Goal: Task Accomplishment & Management: Complete application form

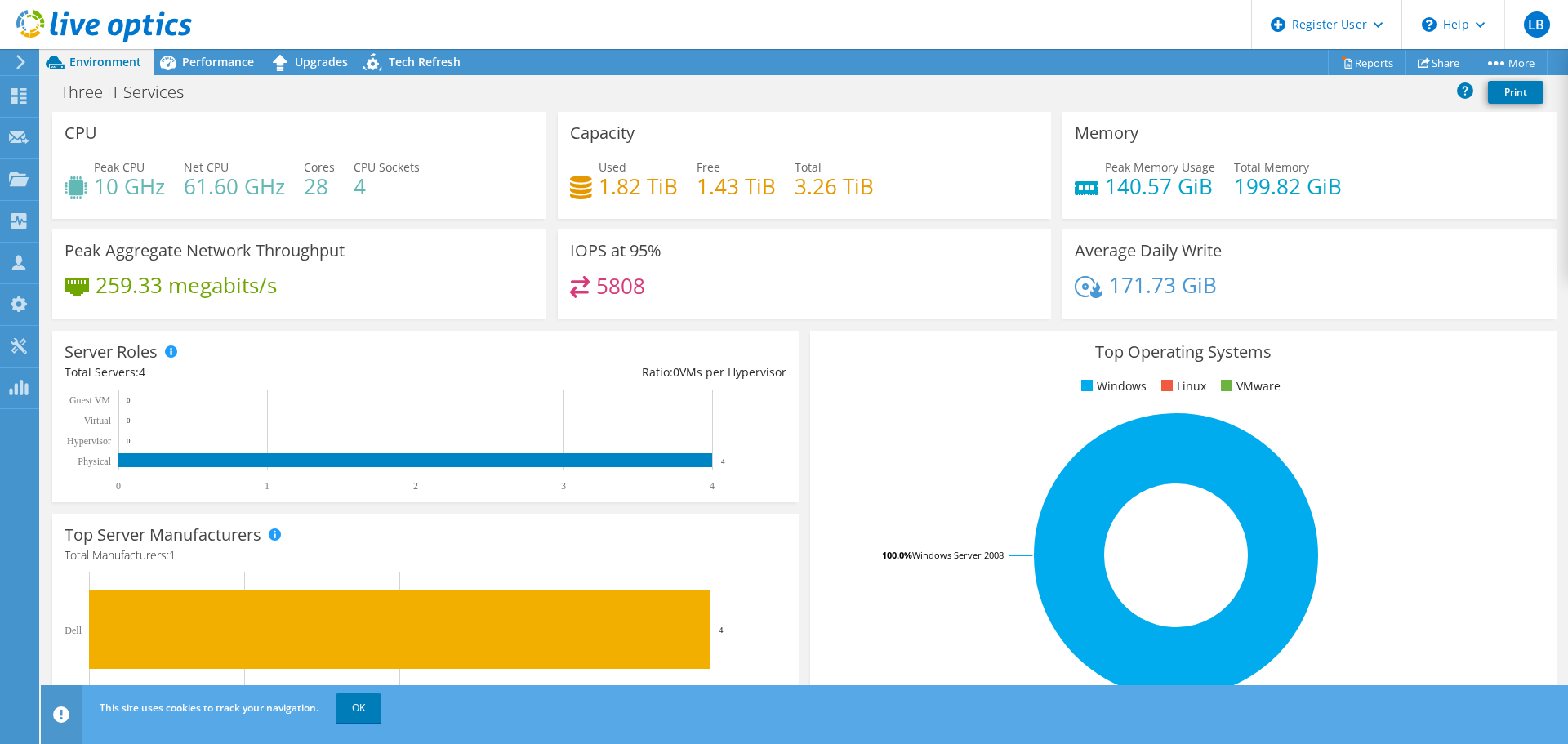
click at [138, 31] on use at bounding box center [104, 26] width 176 height 33
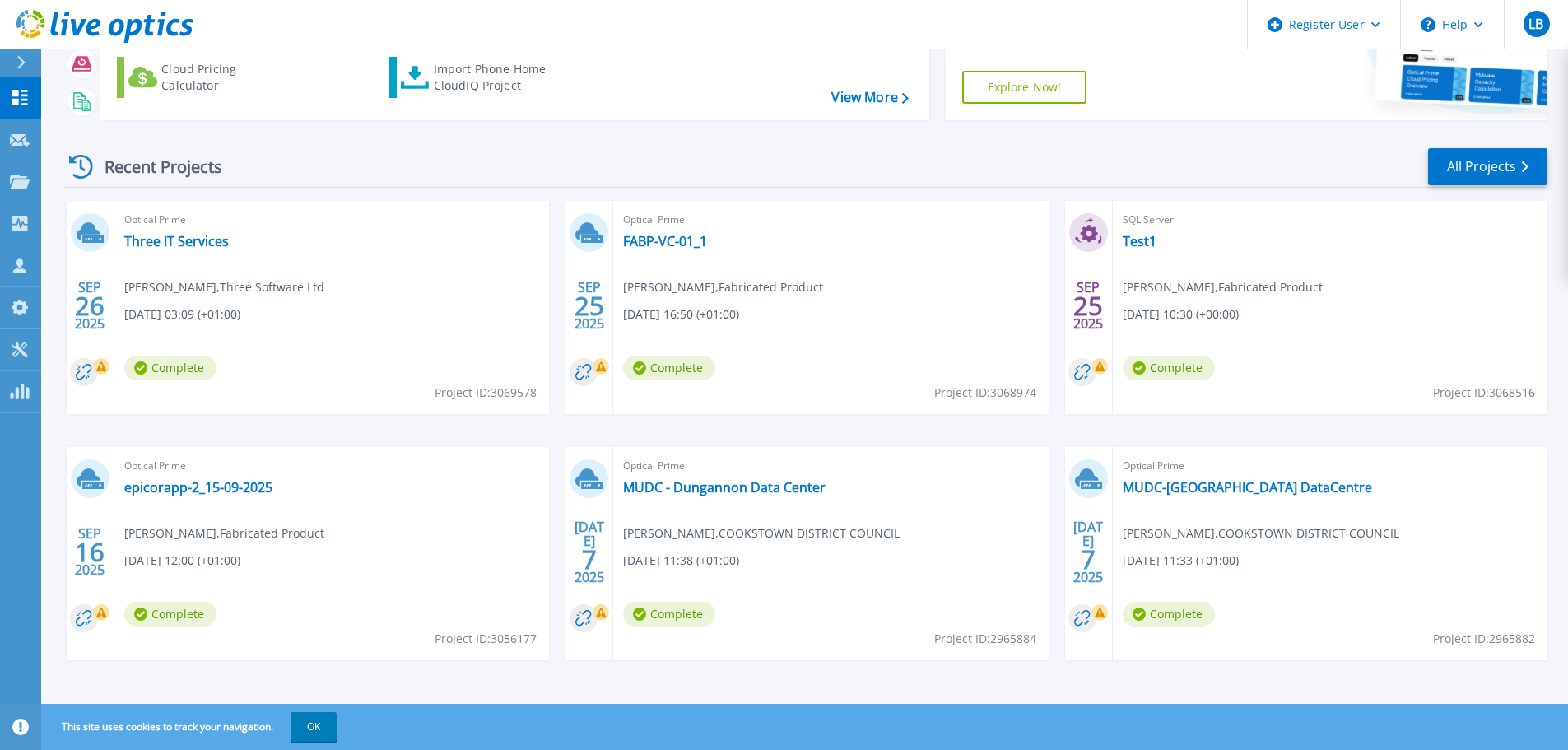
scroll to position [162, 0]
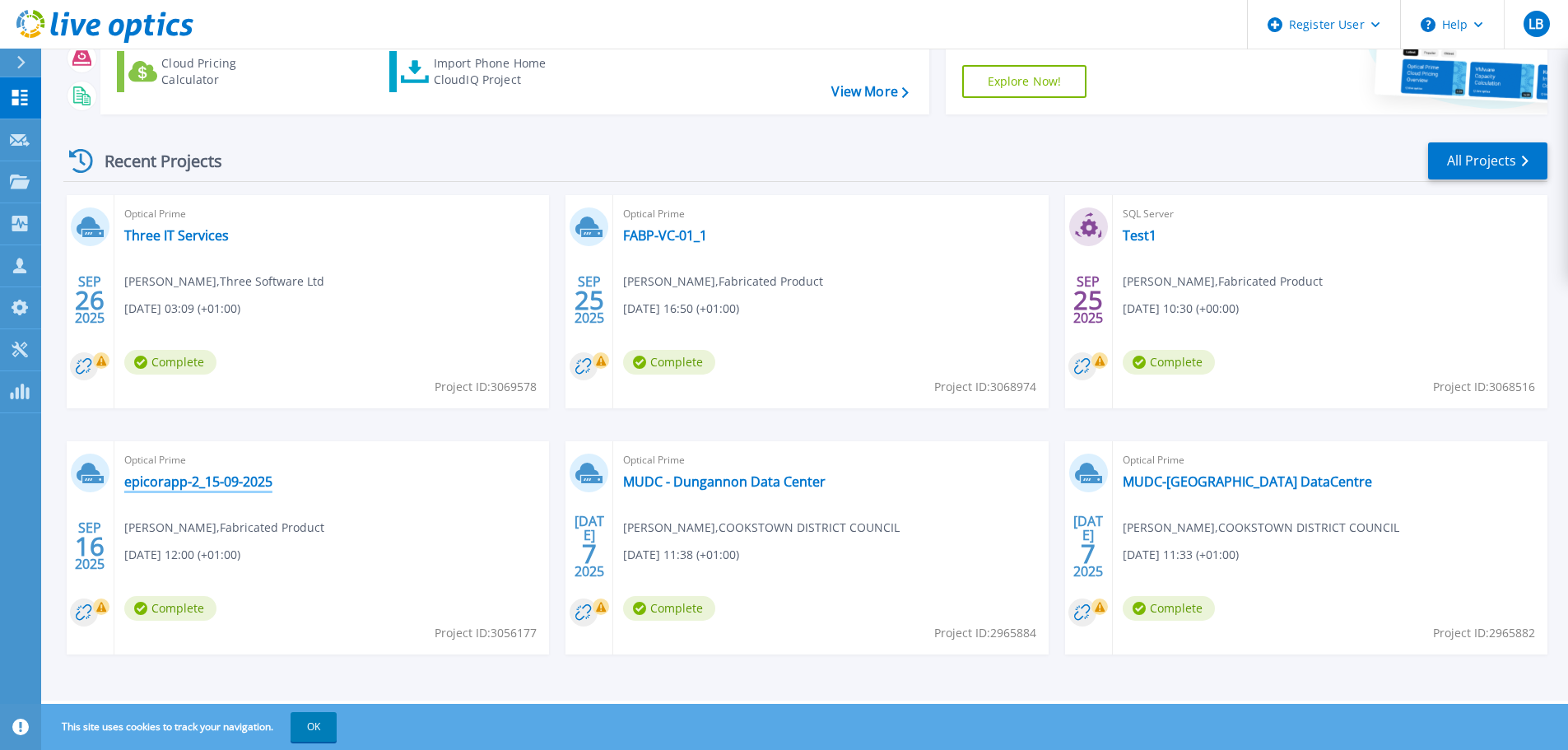
click at [228, 484] on link "epicorapp-2_15-09-2025" at bounding box center [198, 481] width 148 height 17
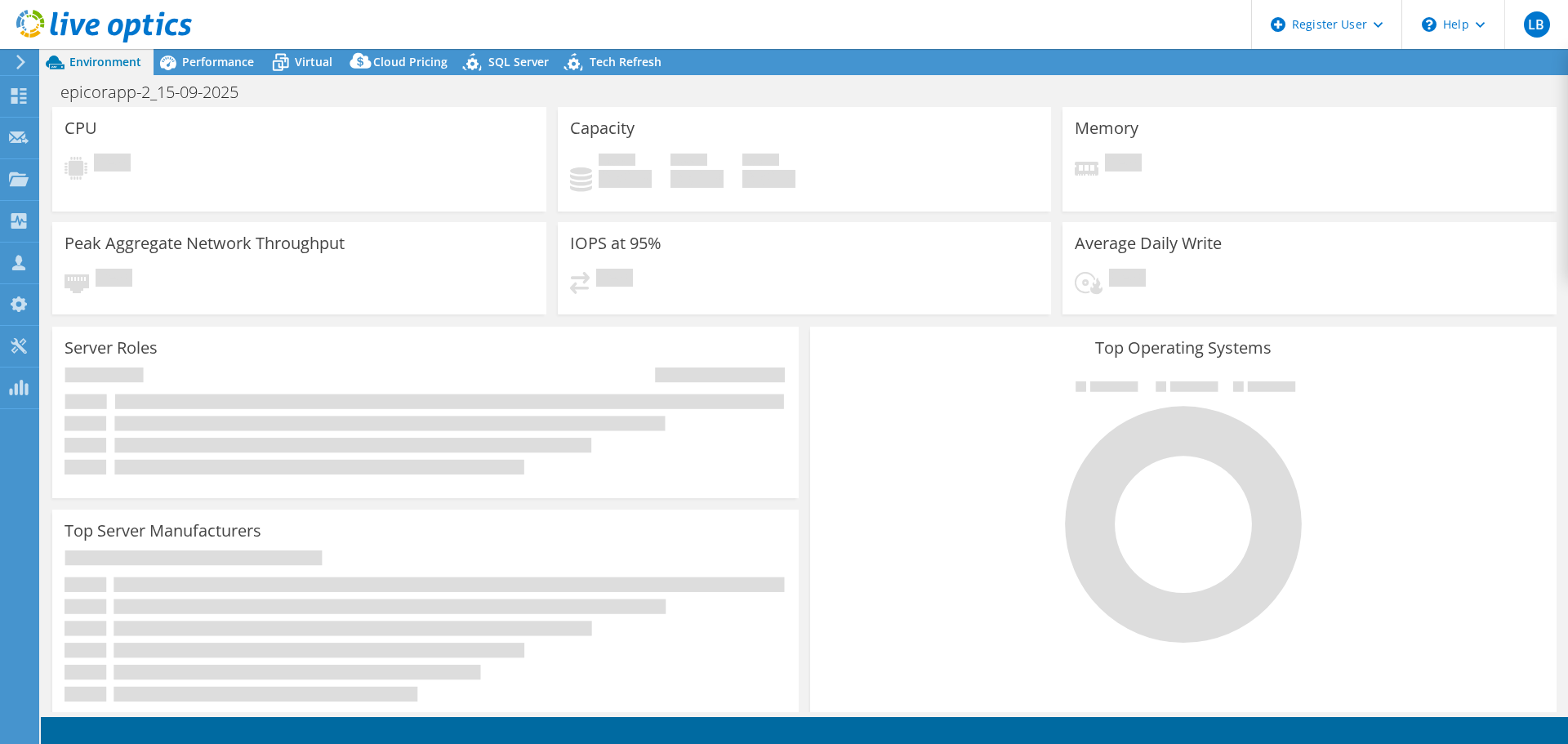
select select "EULondon"
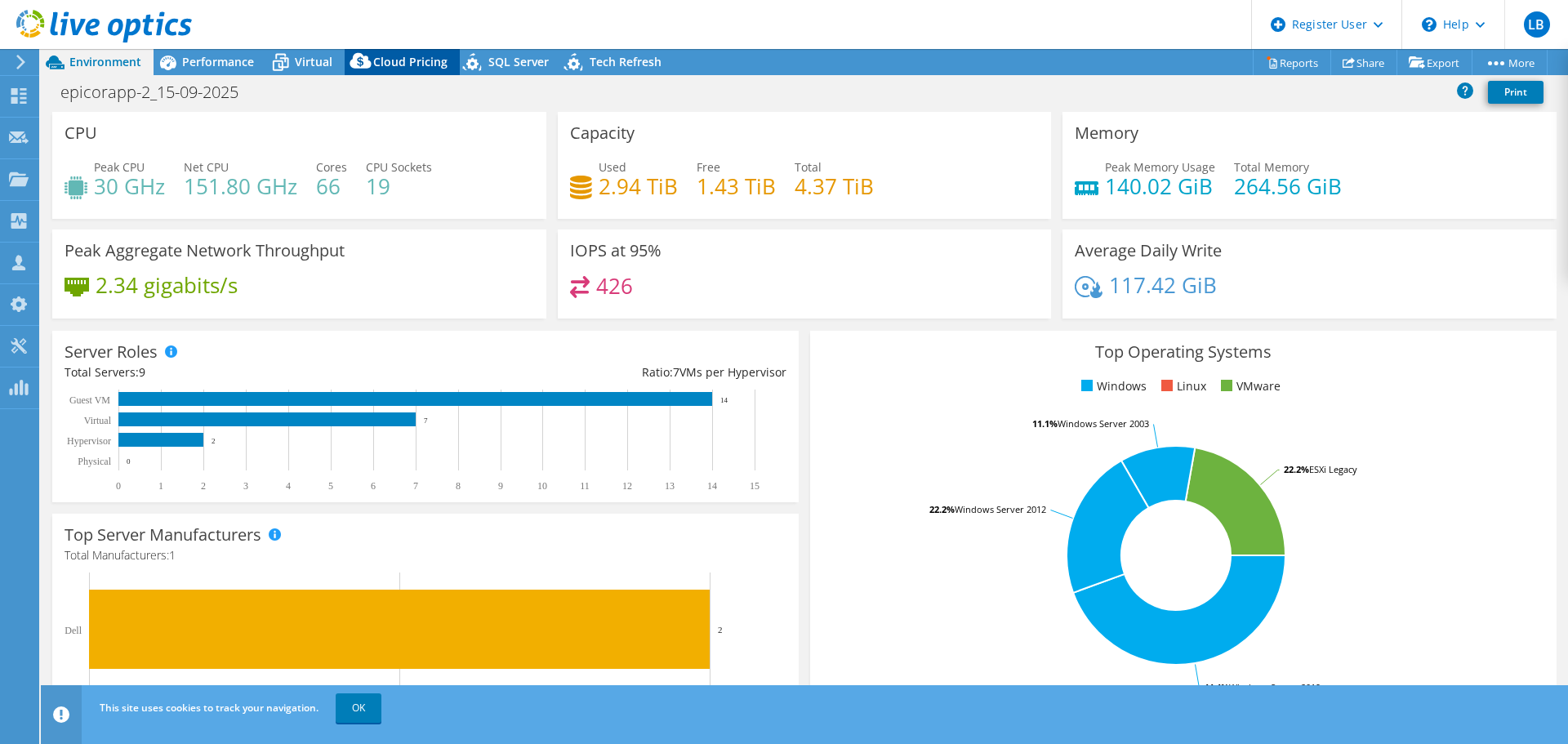
click at [402, 64] on span "Cloud Pricing" at bounding box center [410, 62] width 74 height 16
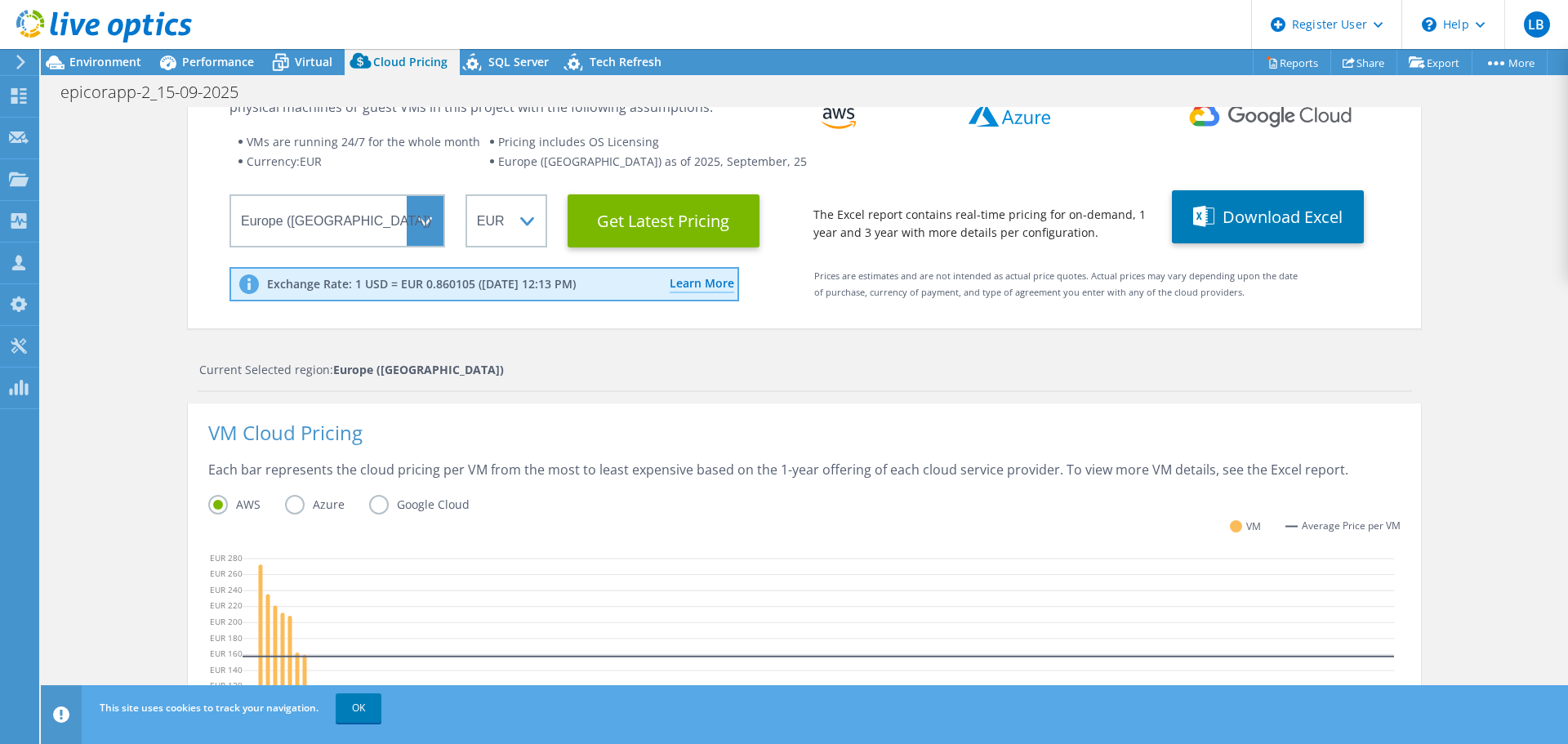
scroll to position [82, 0]
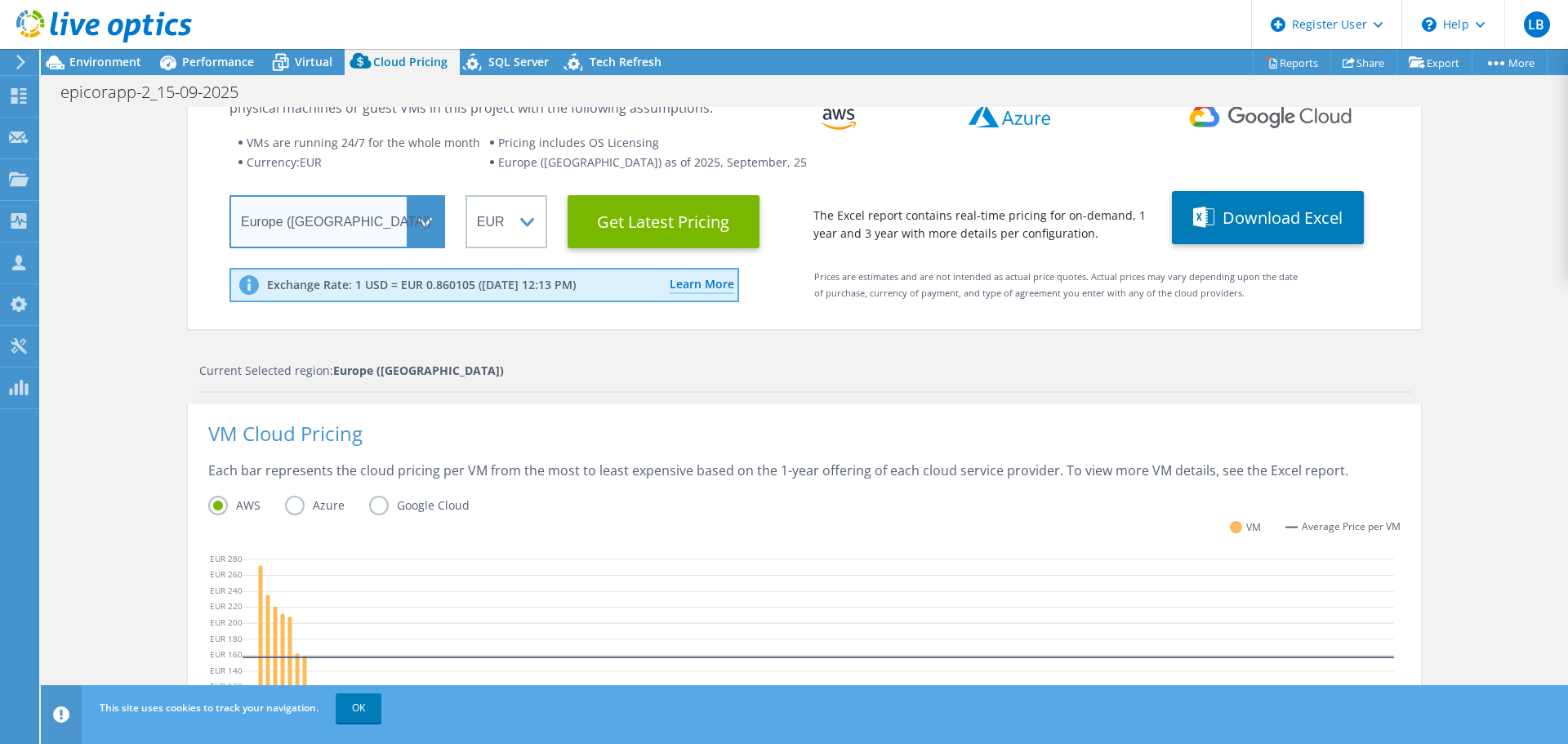
click at [419, 227] on select "Select a Region Asia Pacific (Hong Kong) Asia Pacific (Mumbai) Asia Pacific (Se…" at bounding box center [338, 221] width 216 height 53
click at [230, 195] on select "Select a Region Asia Pacific (Hong Kong) Asia Pacific (Mumbai) Asia Pacific (Se…" at bounding box center [338, 221] width 216 height 53
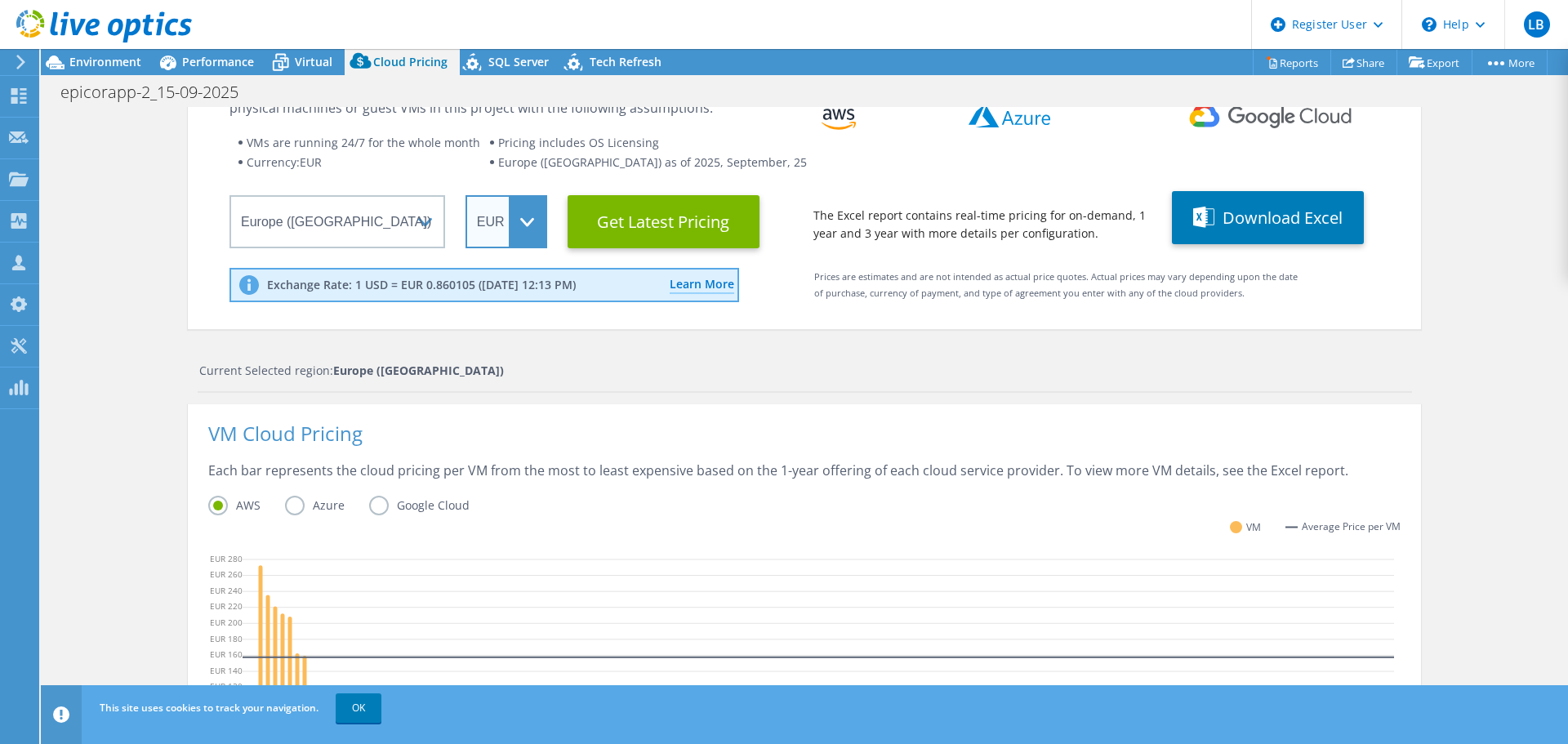
click at [495, 228] on select "ARS AUD BRL CAD CHF CLP CNY DKK EUR GBP HKD HUF INR JPY MXN MYR NOK NZD PEN SEK…" at bounding box center [507, 221] width 82 height 53
click at [466, 195] on select "ARS AUD BRL CAD CHF CLP CNY DKK EUR GBP HKD HUF INR JPY MXN MYR NOK NZD PEN SEK…" at bounding box center [507, 221] width 82 height 53
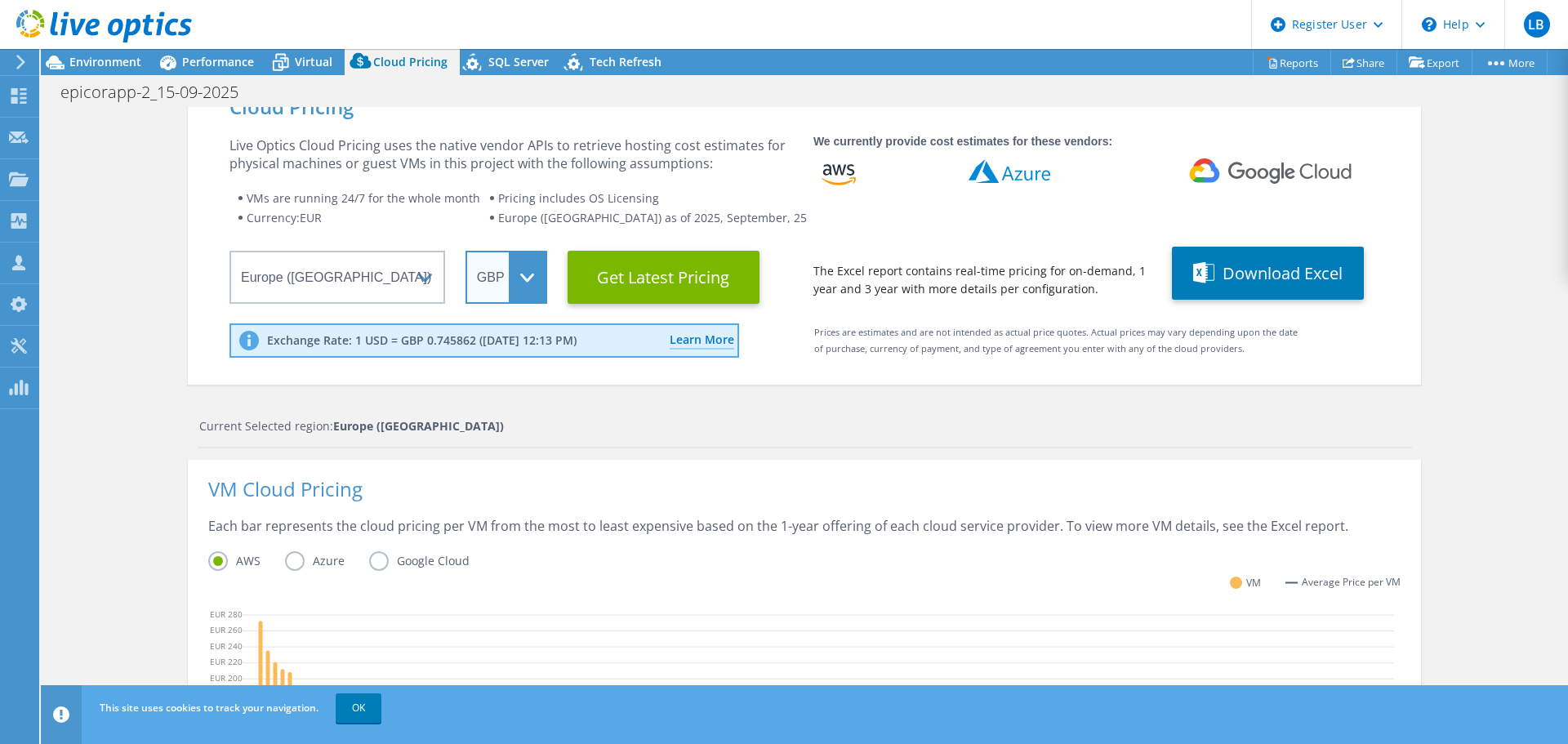
scroll to position [0, 0]
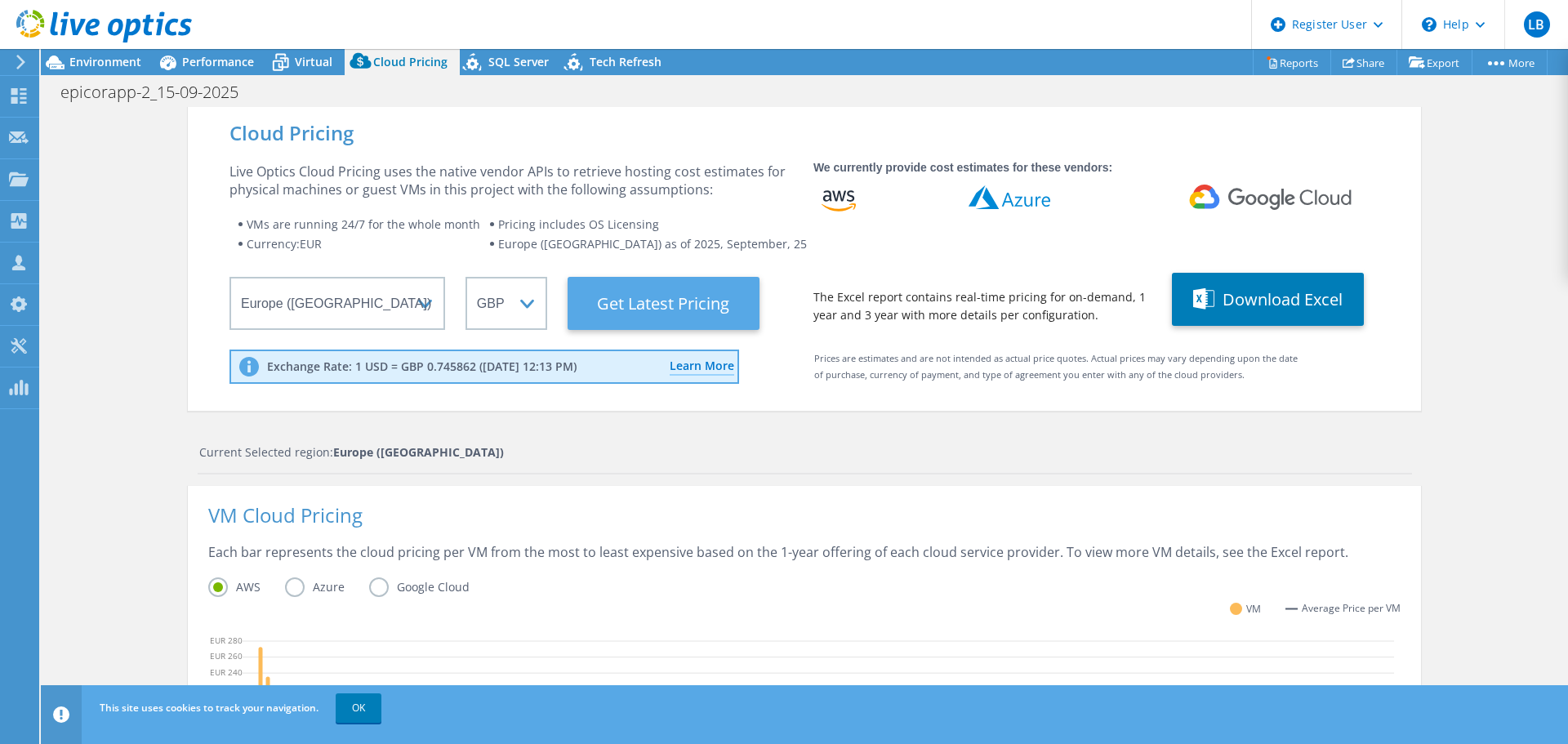
click at [638, 294] on Latest "Get Latest Pricing" at bounding box center [663, 303] width 192 height 53
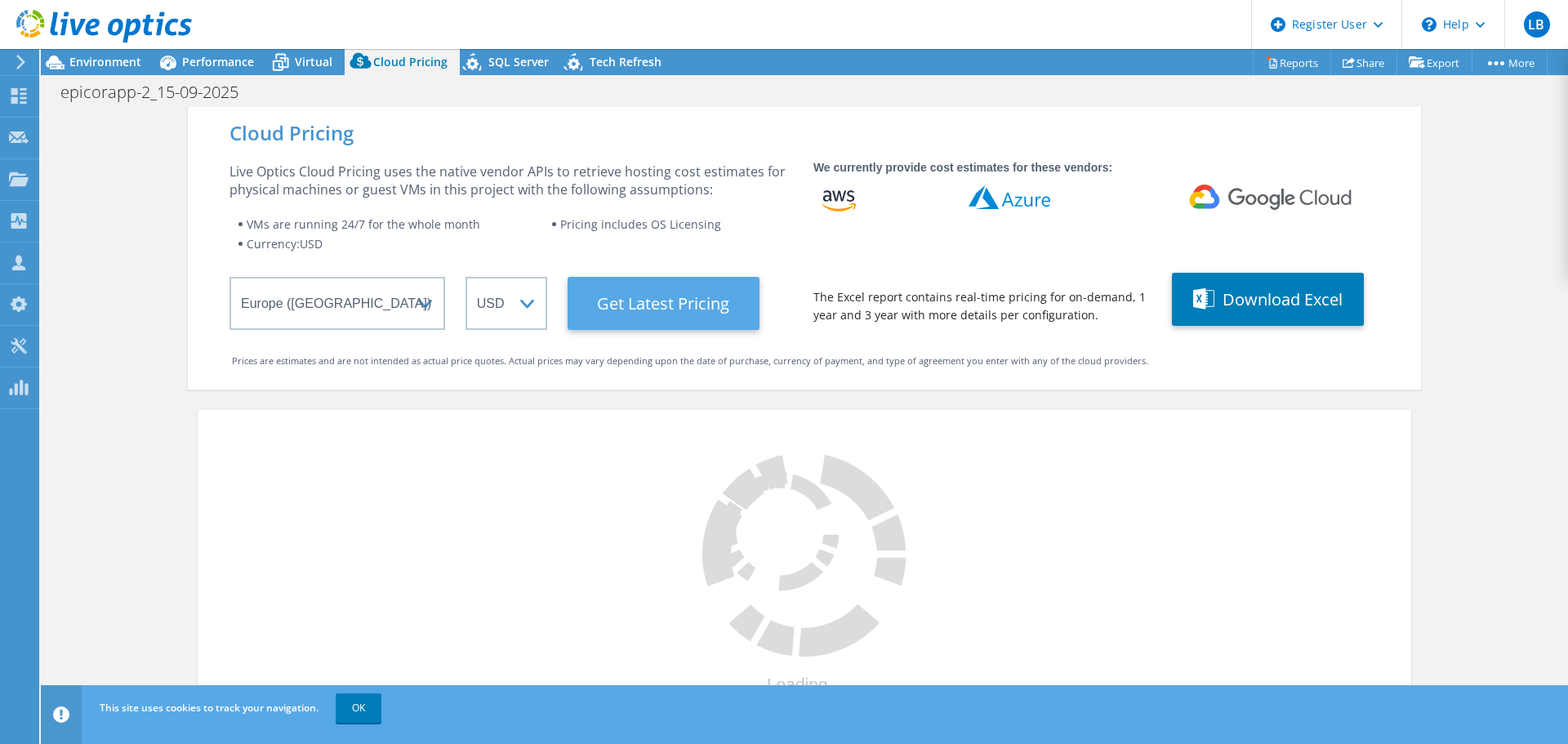
select select "GBP"
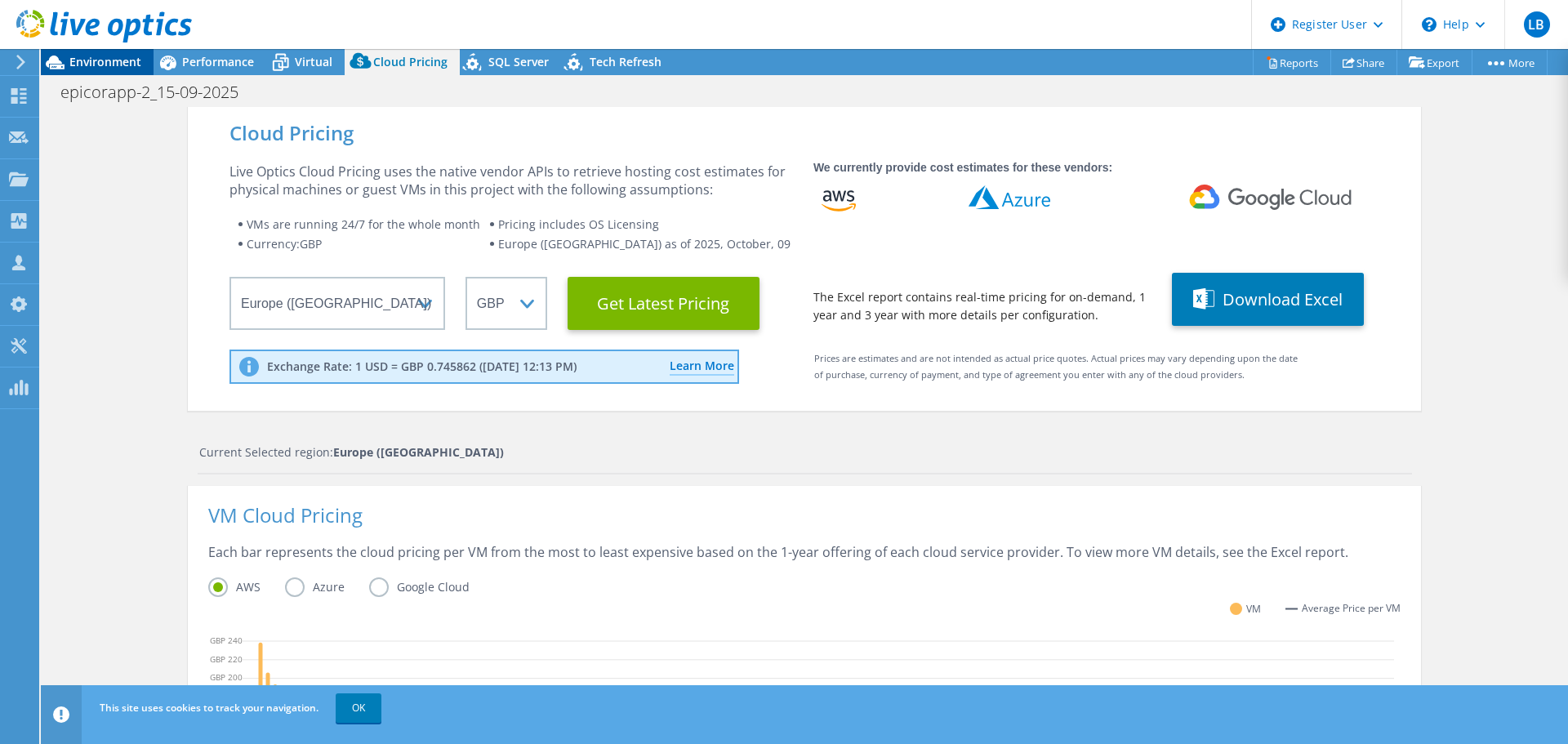
click at [115, 59] on span "Environment" at bounding box center [105, 62] width 72 height 16
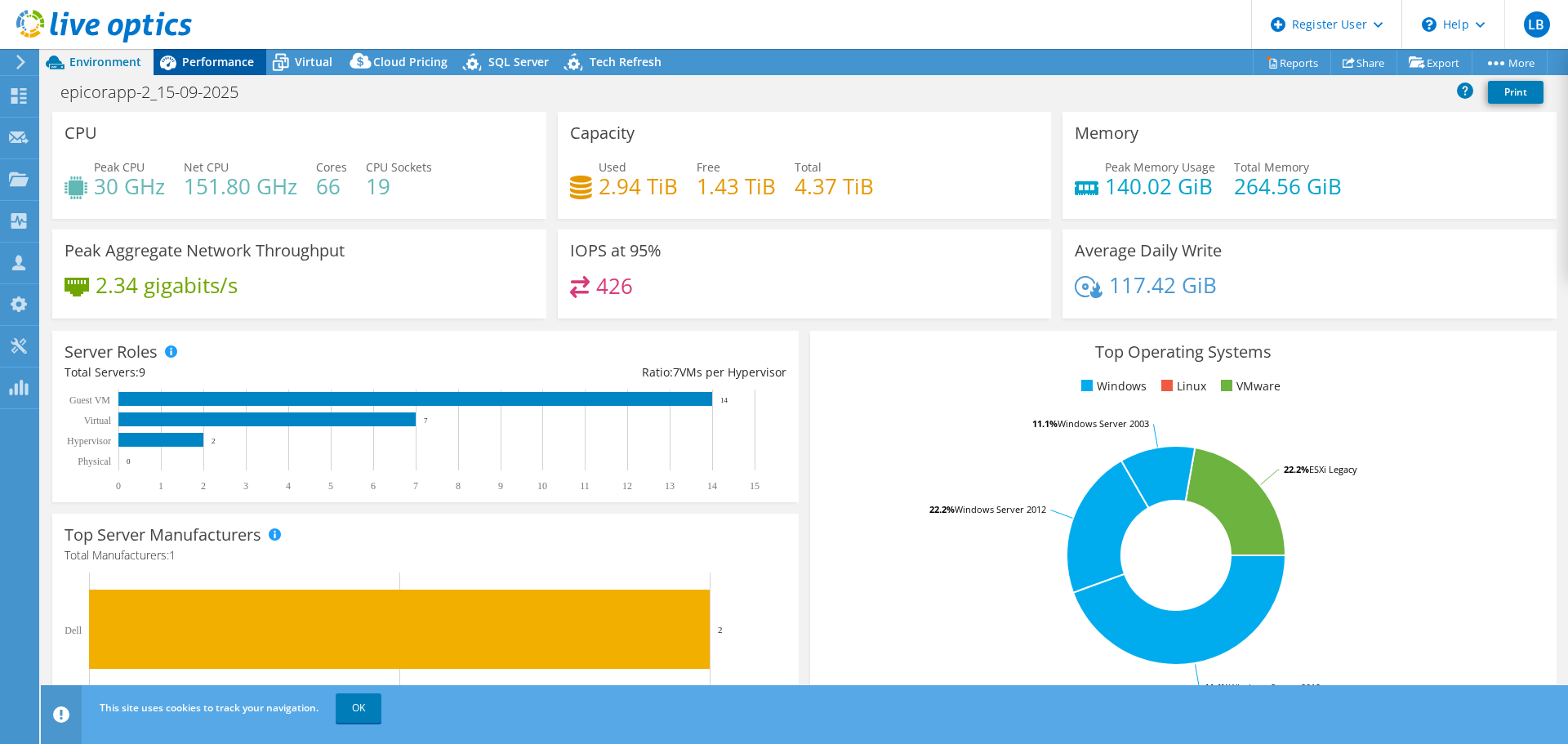
click at [224, 70] on div "Performance" at bounding box center [209, 62] width 112 height 26
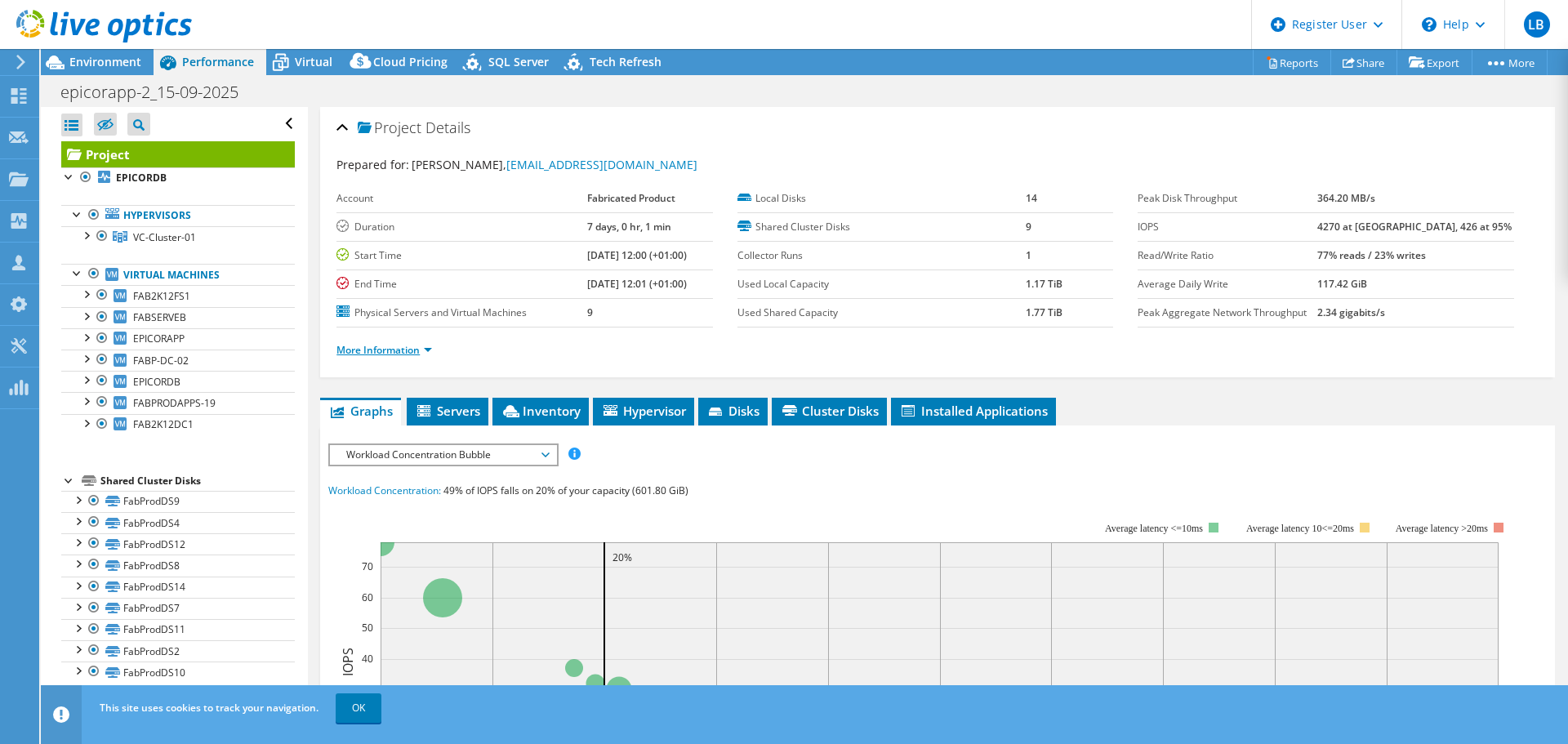
click at [423, 348] on link "More Information" at bounding box center [384, 350] width 96 height 14
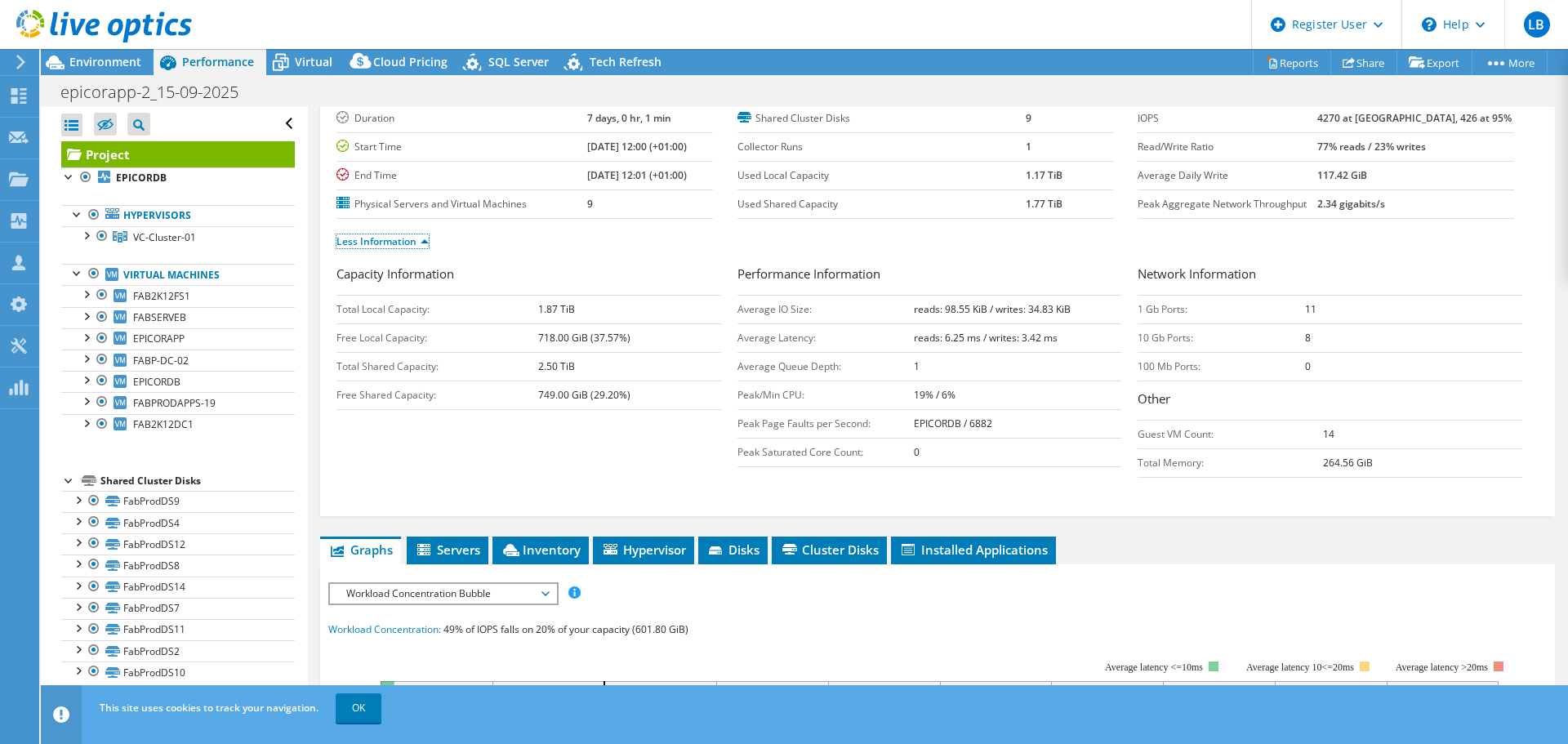
scroll to position [245, 0]
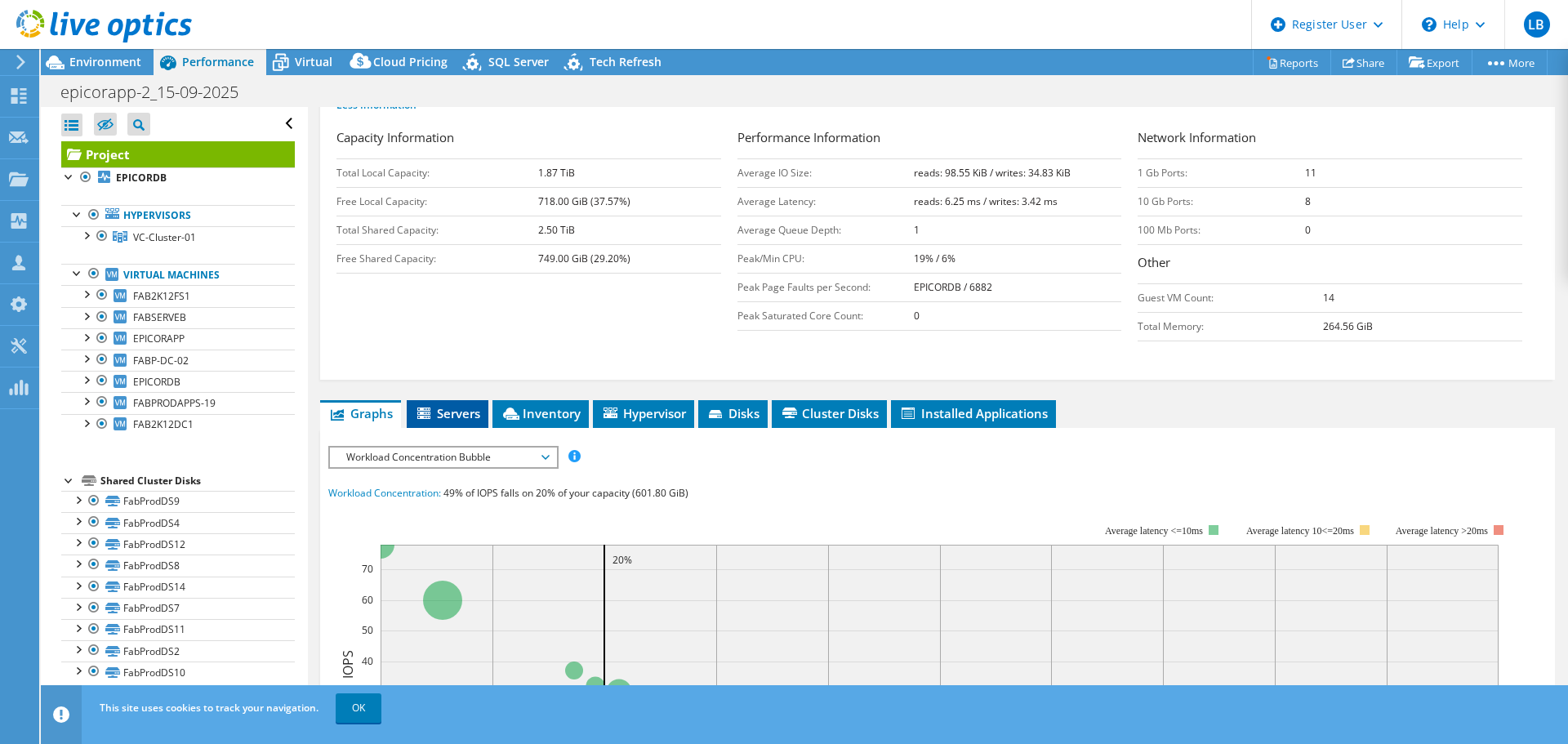
click at [450, 425] on li "Servers" at bounding box center [448, 415] width 82 height 28
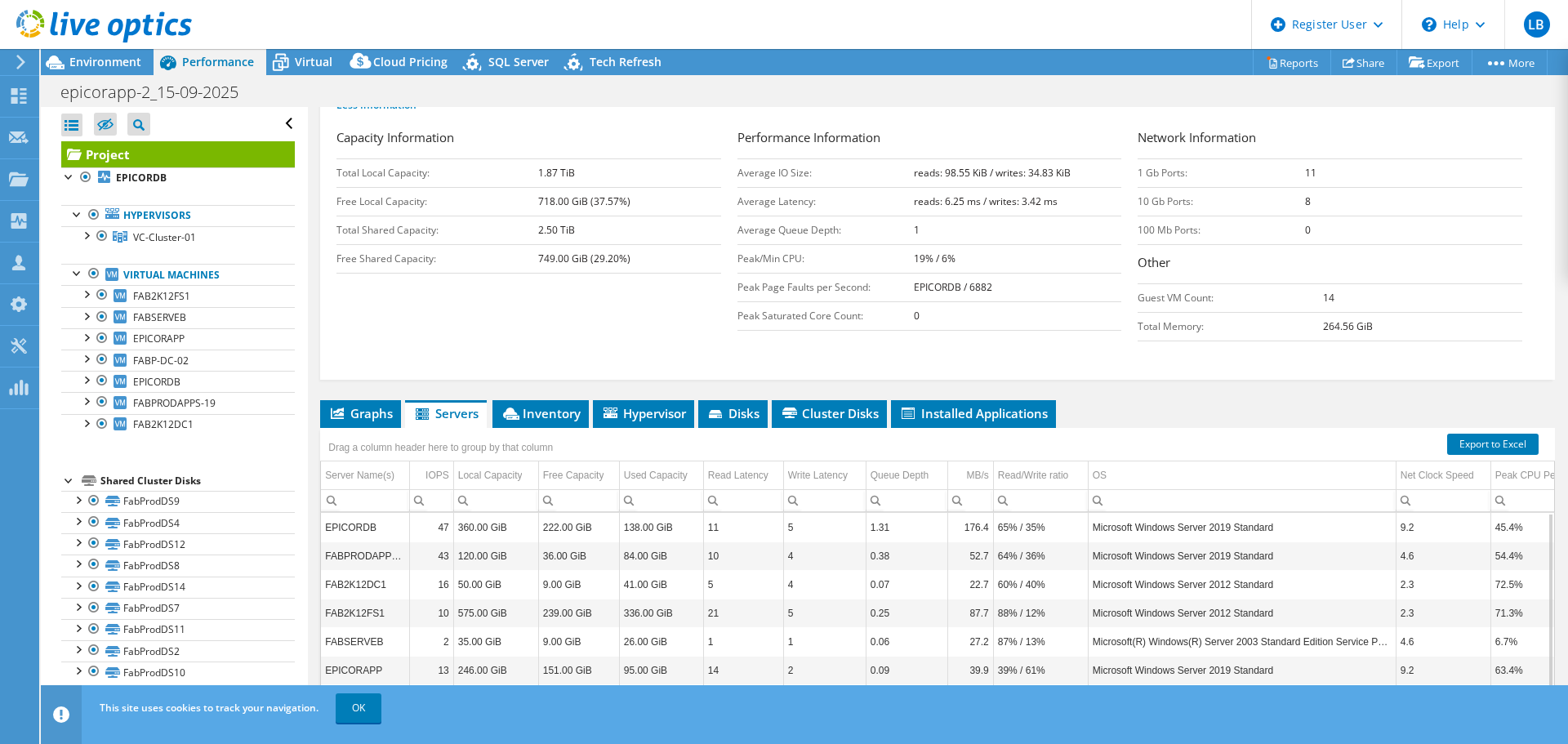
click at [73, 24] on use at bounding box center [104, 26] width 176 height 33
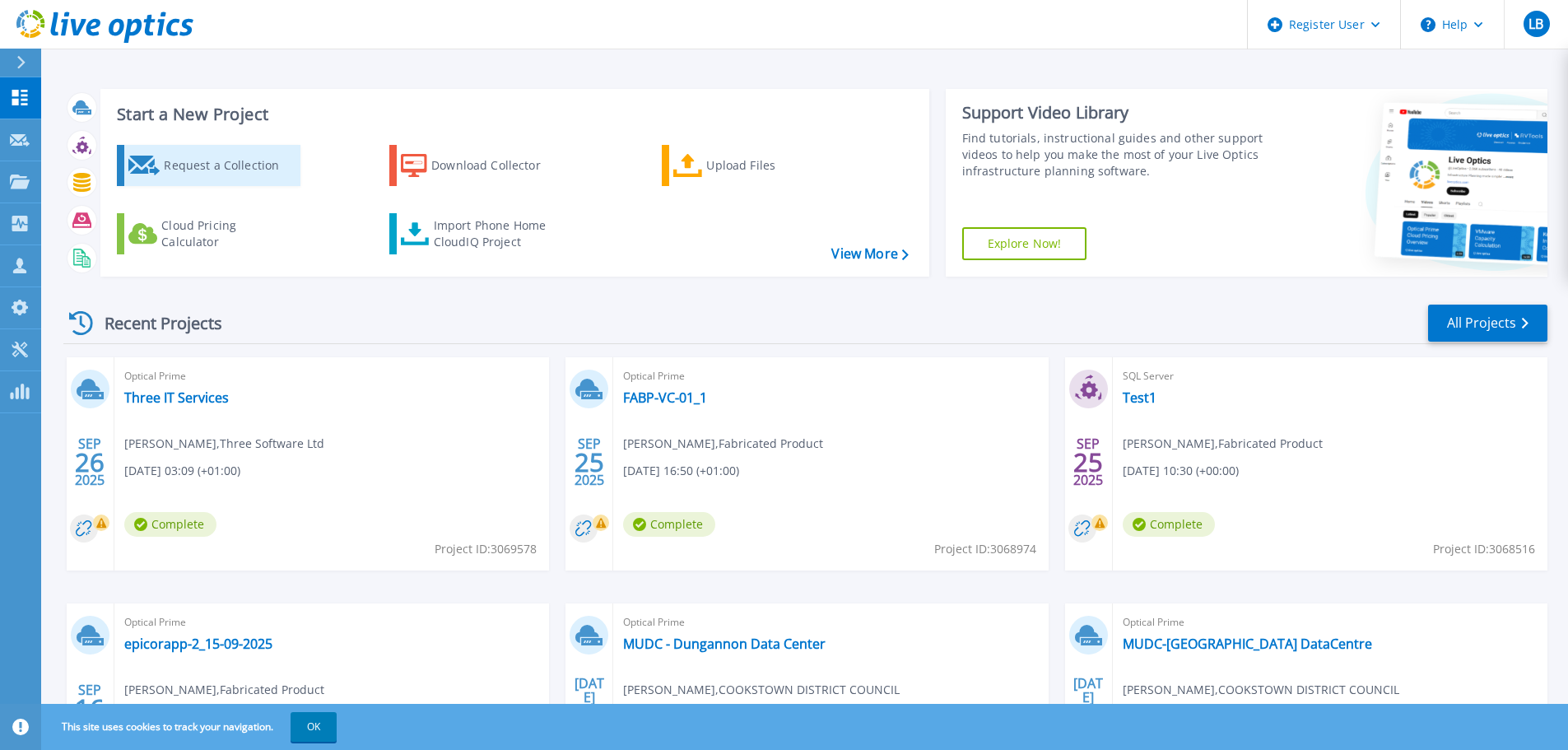
click at [193, 164] on div "Request a Collection" at bounding box center [230, 166] width 132 height 33
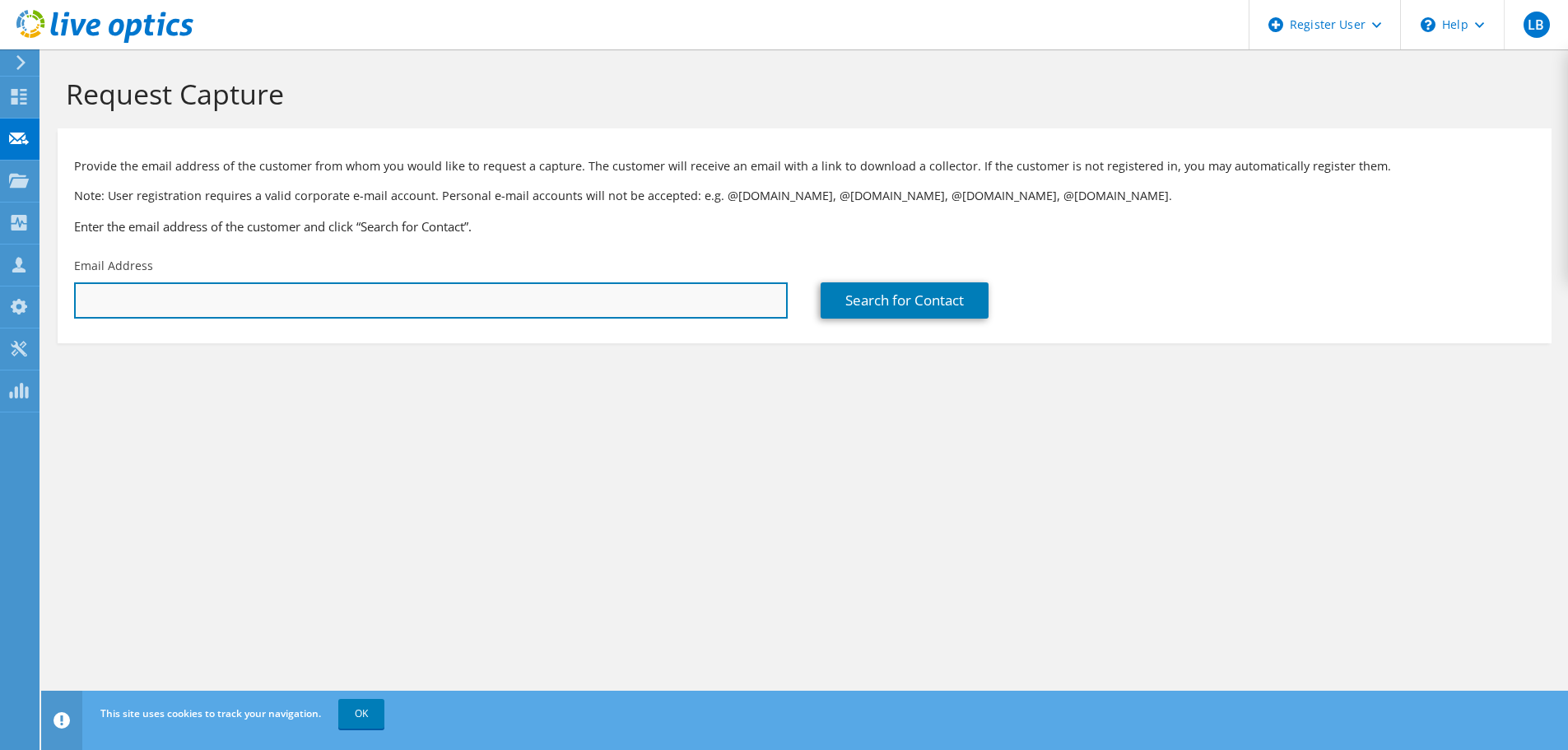
paste input "jackie.beresford@ag.uk.com"
type input "jackie.beresford@ag.uk.com"
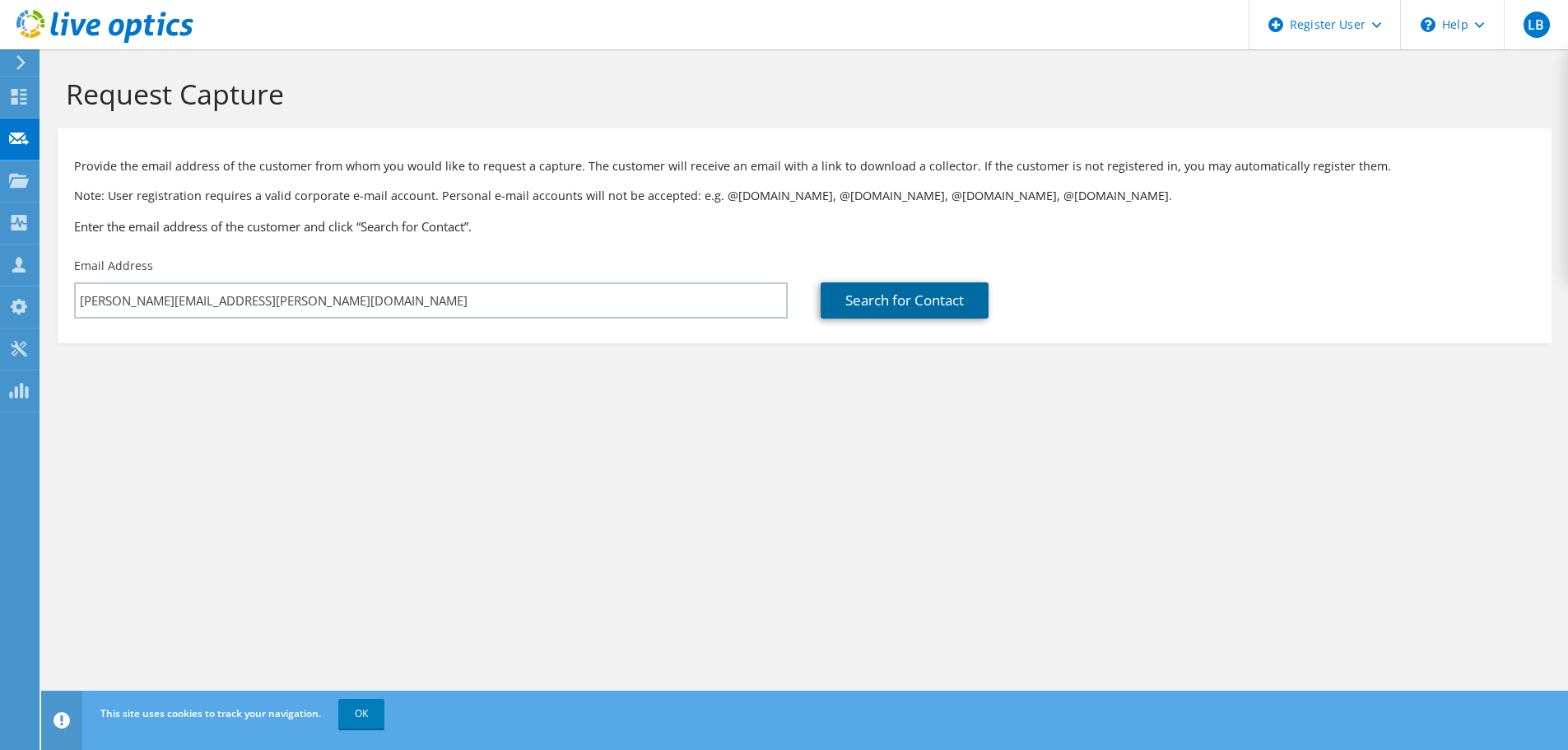
click at [916, 306] on link "Search for Contact" at bounding box center [904, 300] width 168 height 36
type input "AG PAVING AND BUILDING PRODUCTS LIMITED"
type input "Jackie"
type input "Beresford"
type input "[GEOGRAPHIC_DATA]"
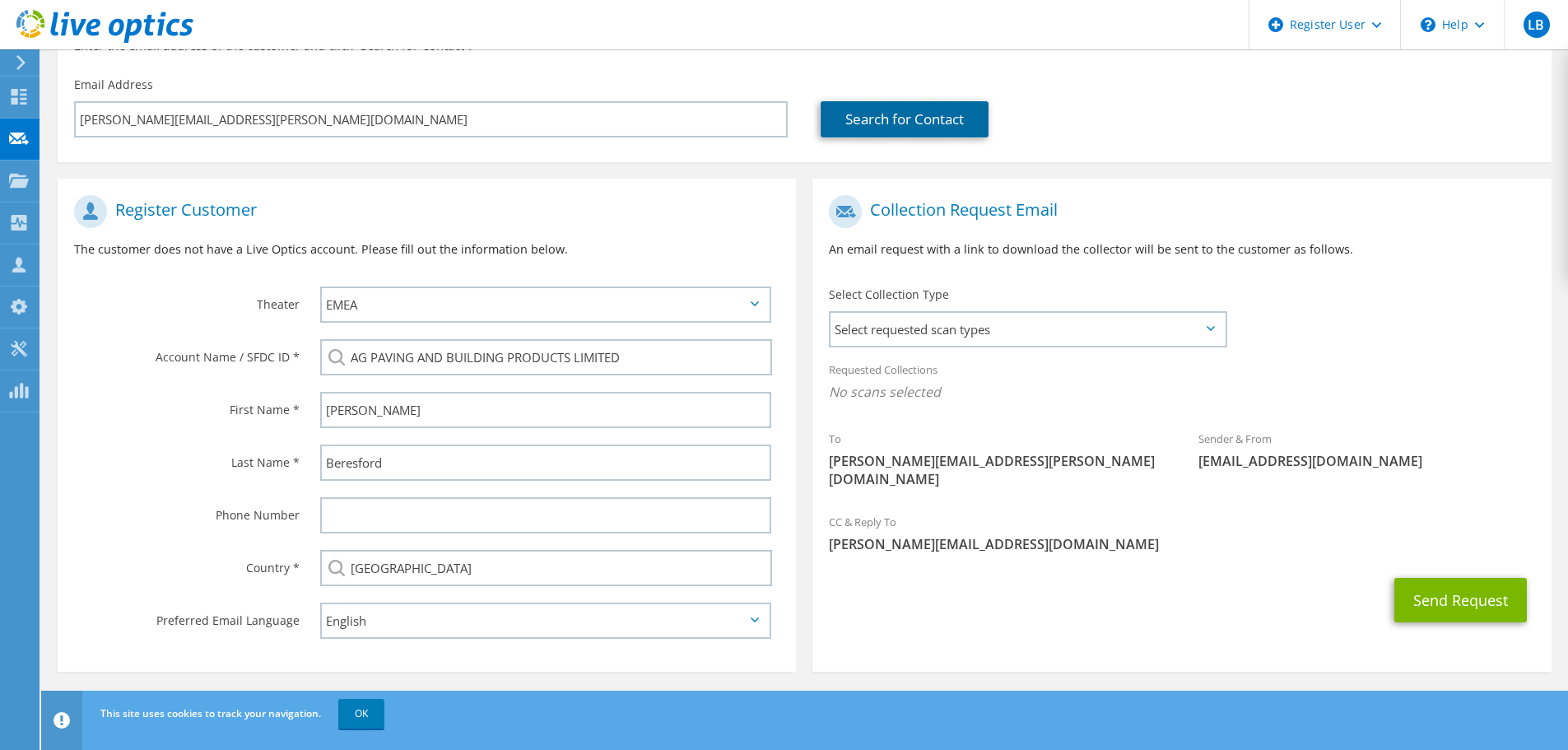
scroll to position [185, 0]
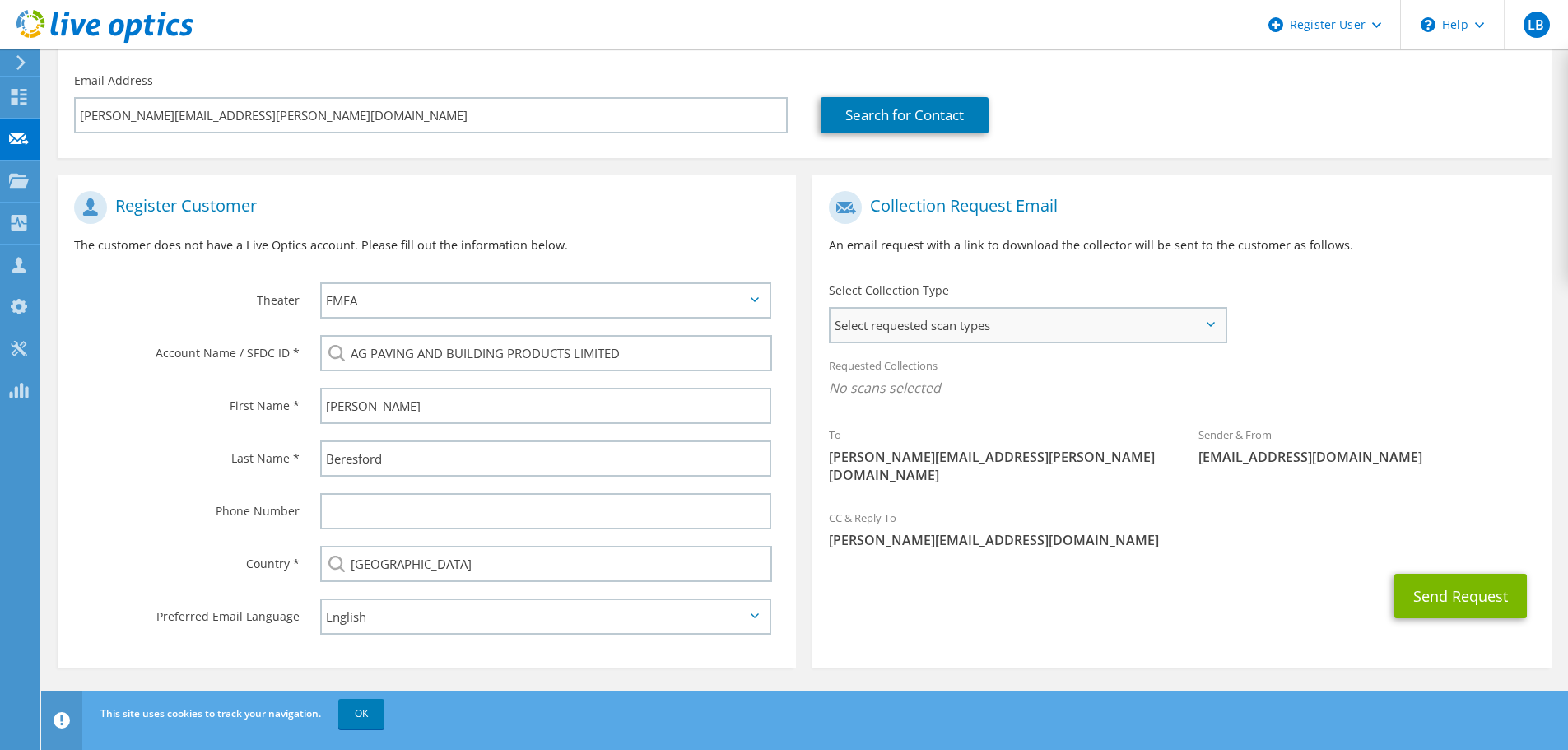
click at [1046, 323] on span "Select requested scan types" at bounding box center [1027, 326] width 394 height 33
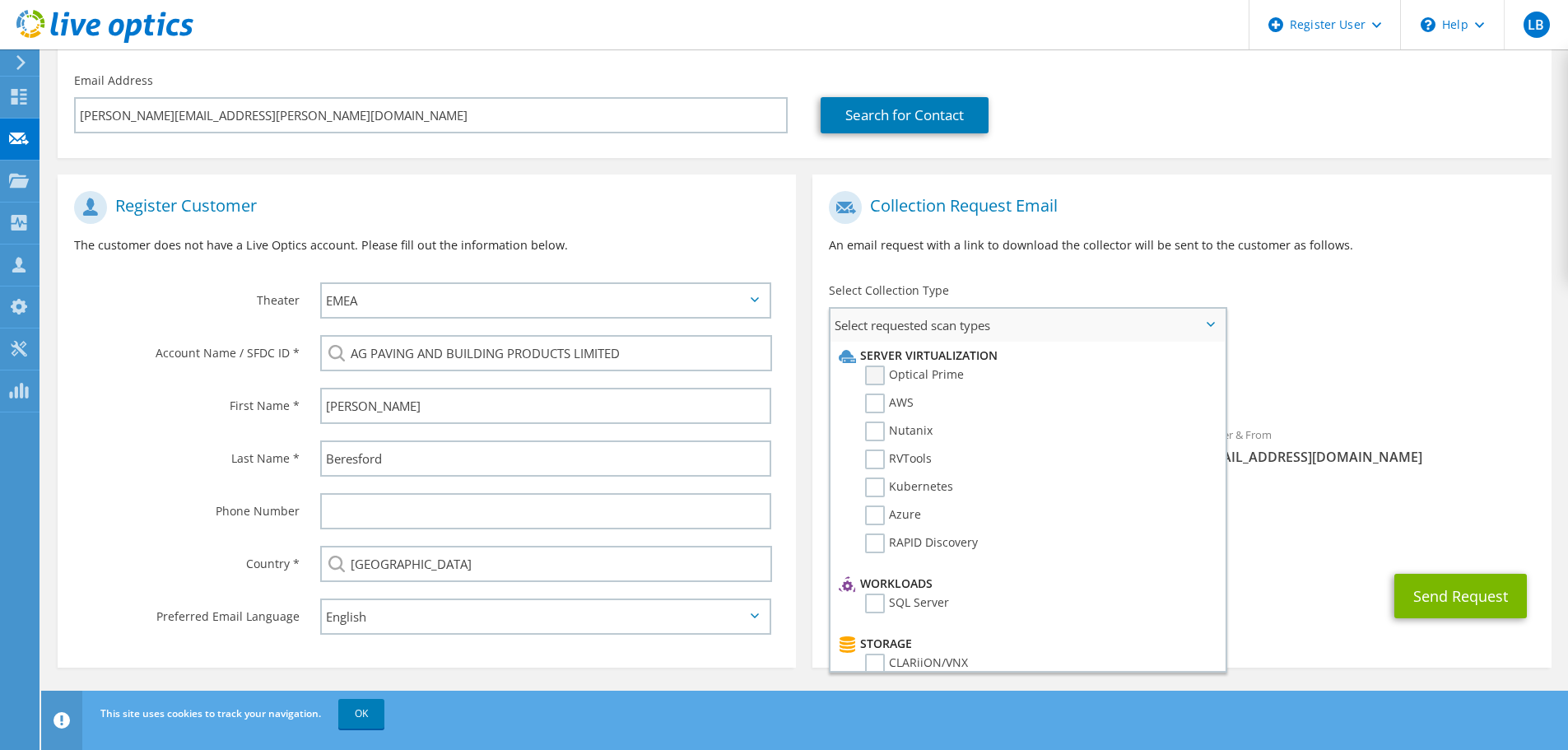
click at [945, 376] on label "Optical Prime" at bounding box center [915, 375] width 99 height 20
click at [0, 0] on input "Optical Prime" at bounding box center [0, 0] width 0 height 0
click at [1344, 361] on div "Requested Collections No scans selected Optical Prime" at bounding box center [1182, 381] width 738 height 66
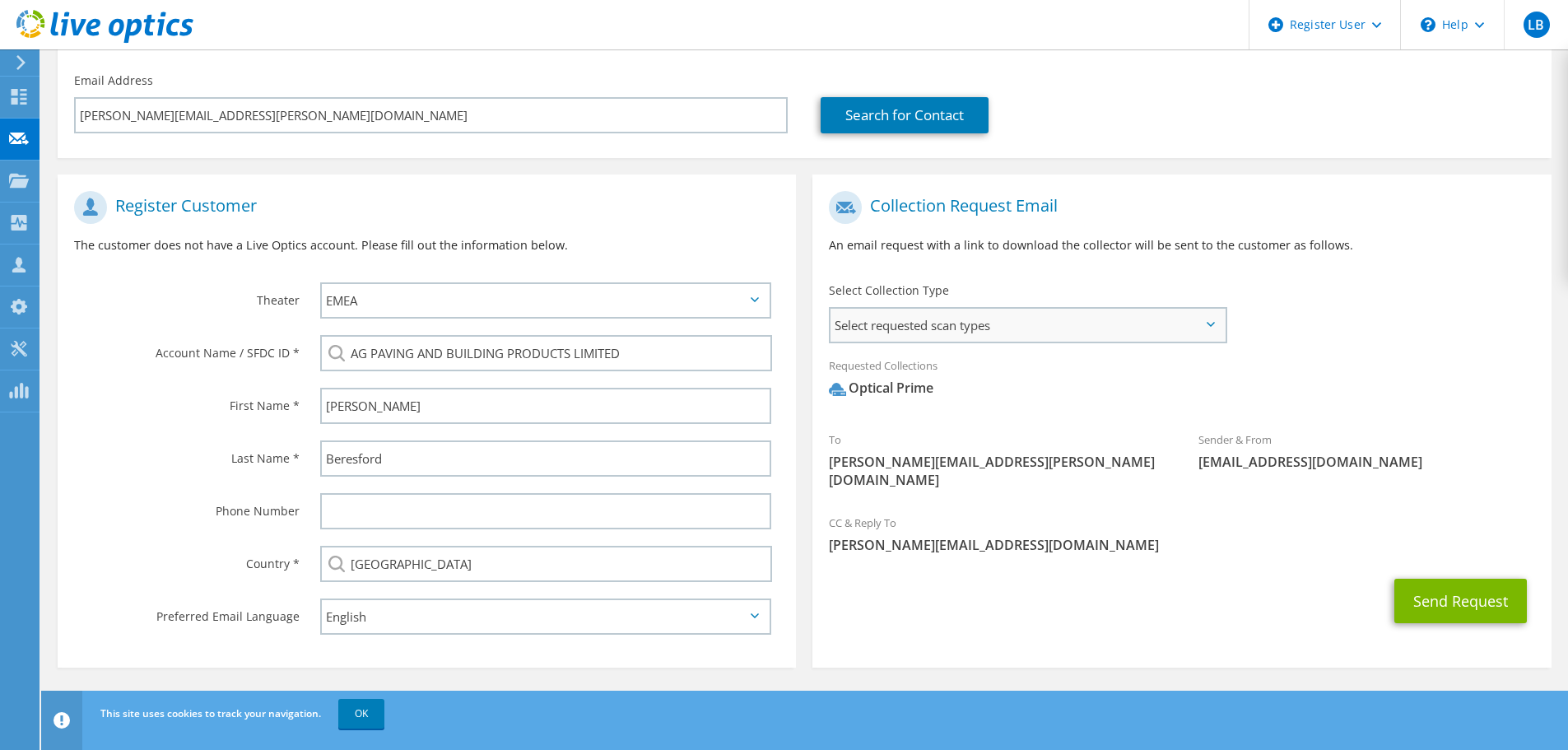
click at [1184, 338] on span "Select requested scan types" at bounding box center [1027, 326] width 394 height 33
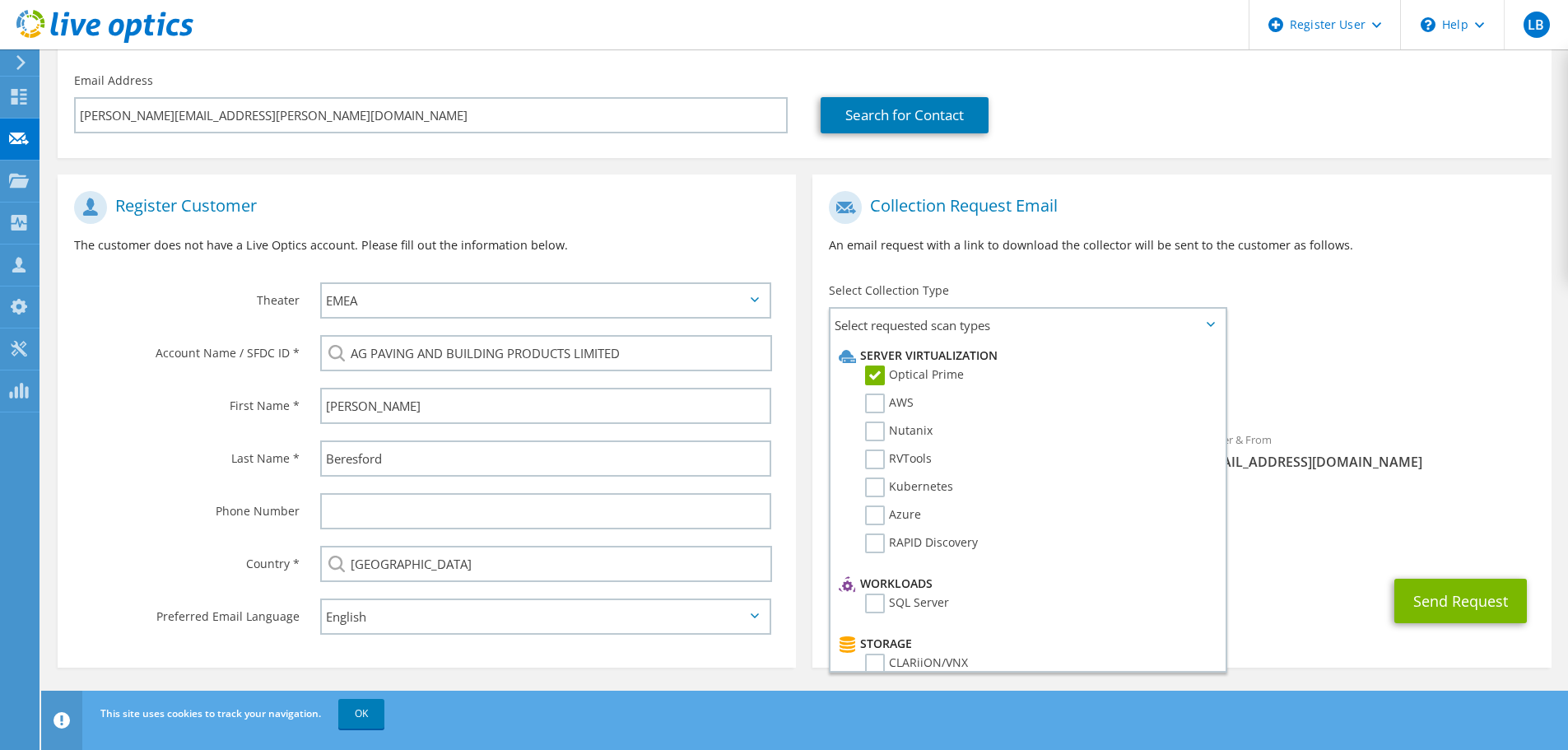
click at [1327, 370] on div "Requested Collections No scans selected Optical Prime" at bounding box center [1182, 381] width 738 height 66
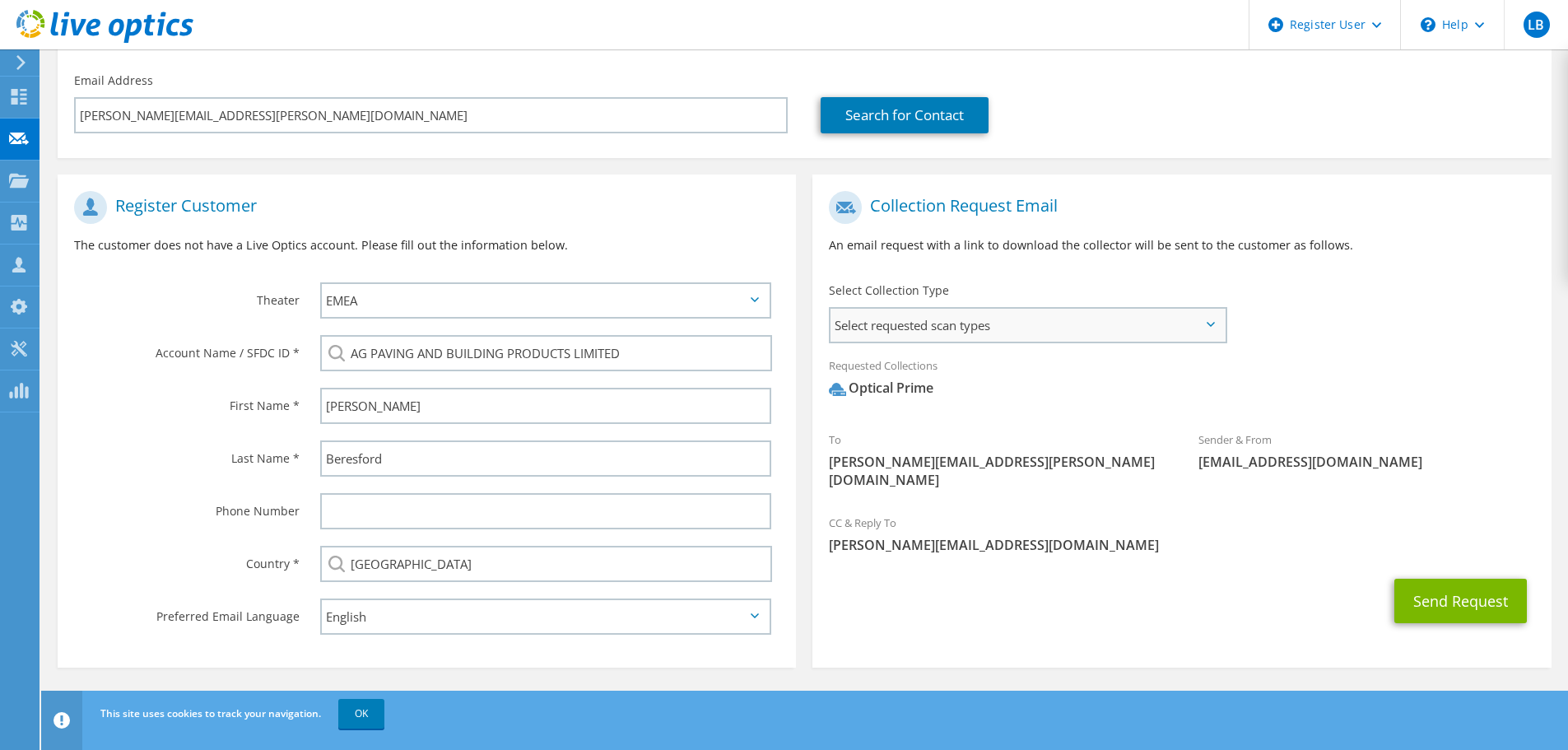
click at [1129, 329] on span "Select requested scan types" at bounding box center [1027, 326] width 394 height 33
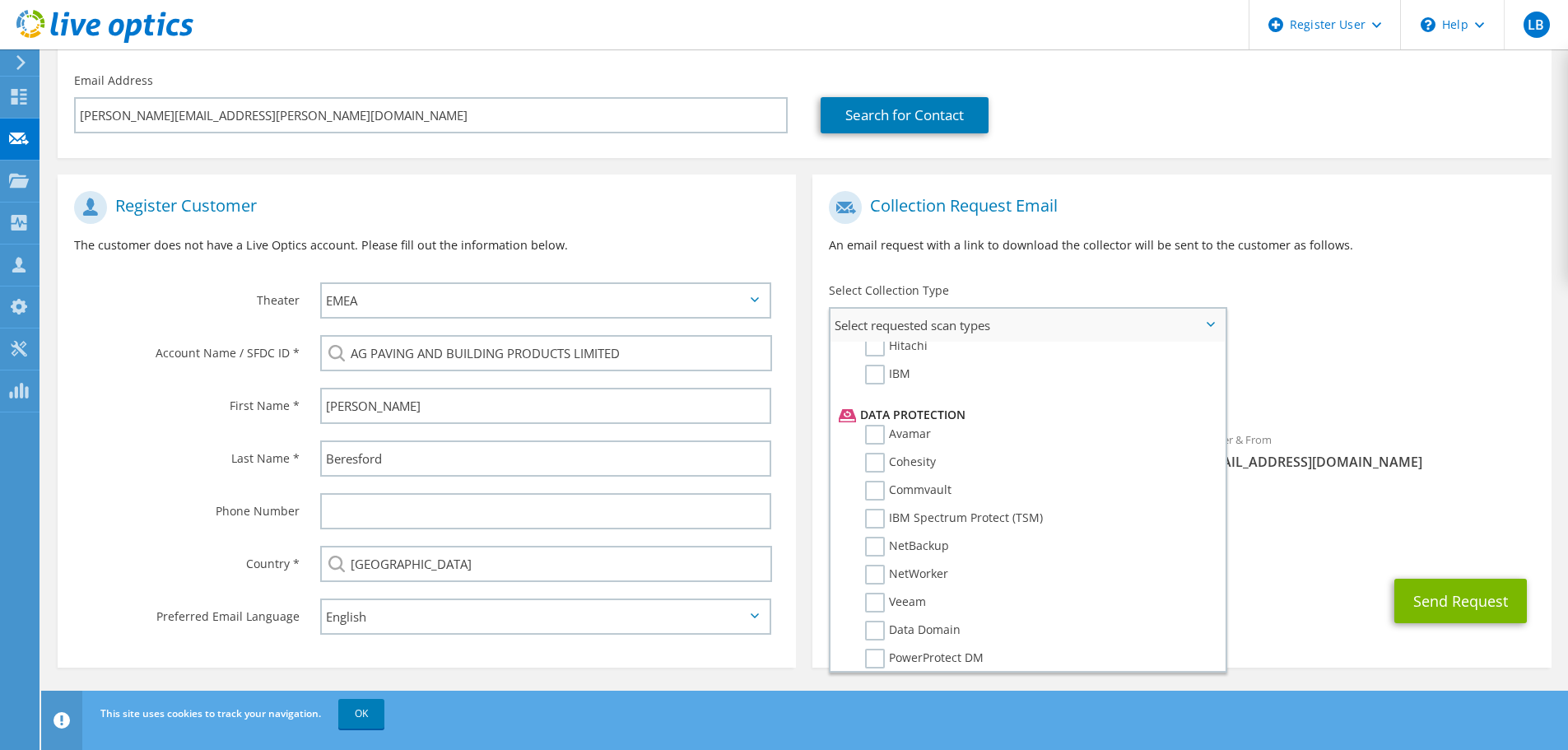
scroll to position [727, 0]
click at [1304, 333] on div "To jackie.beresford@ag.uk.com Sender & From liveoptics@liveoptics.com" at bounding box center [1182, 344] width 738 height 323
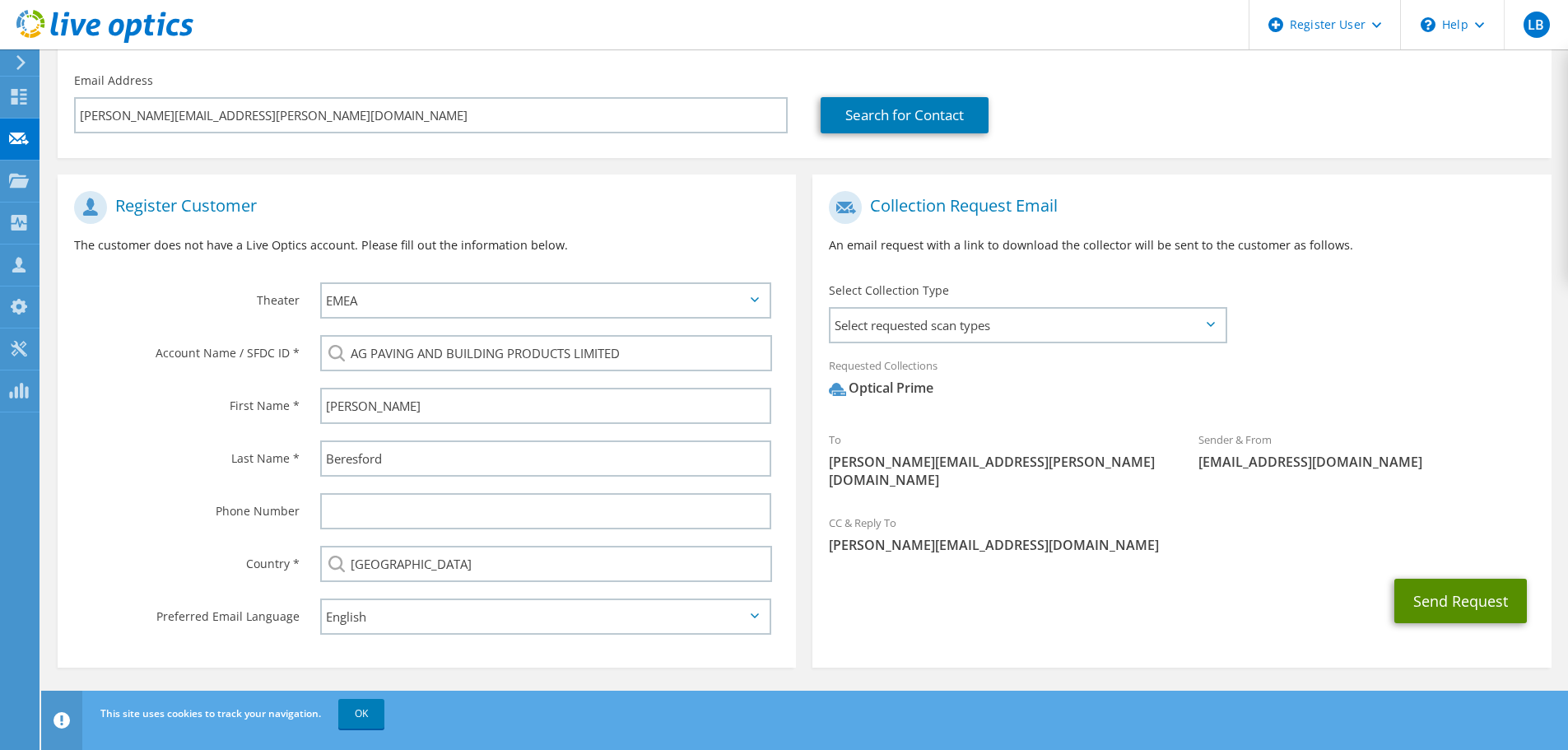
drag, startPoint x: 1436, startPoint y: 586, endPoint x: 1399, endPoint y: 584, distance: 37.1
click at [1435, 586] on button "Send Request" at bounding box center [1461, 601] width 133 height 45
